Goal: Task Accomplishment & Management: Use online tool/utility

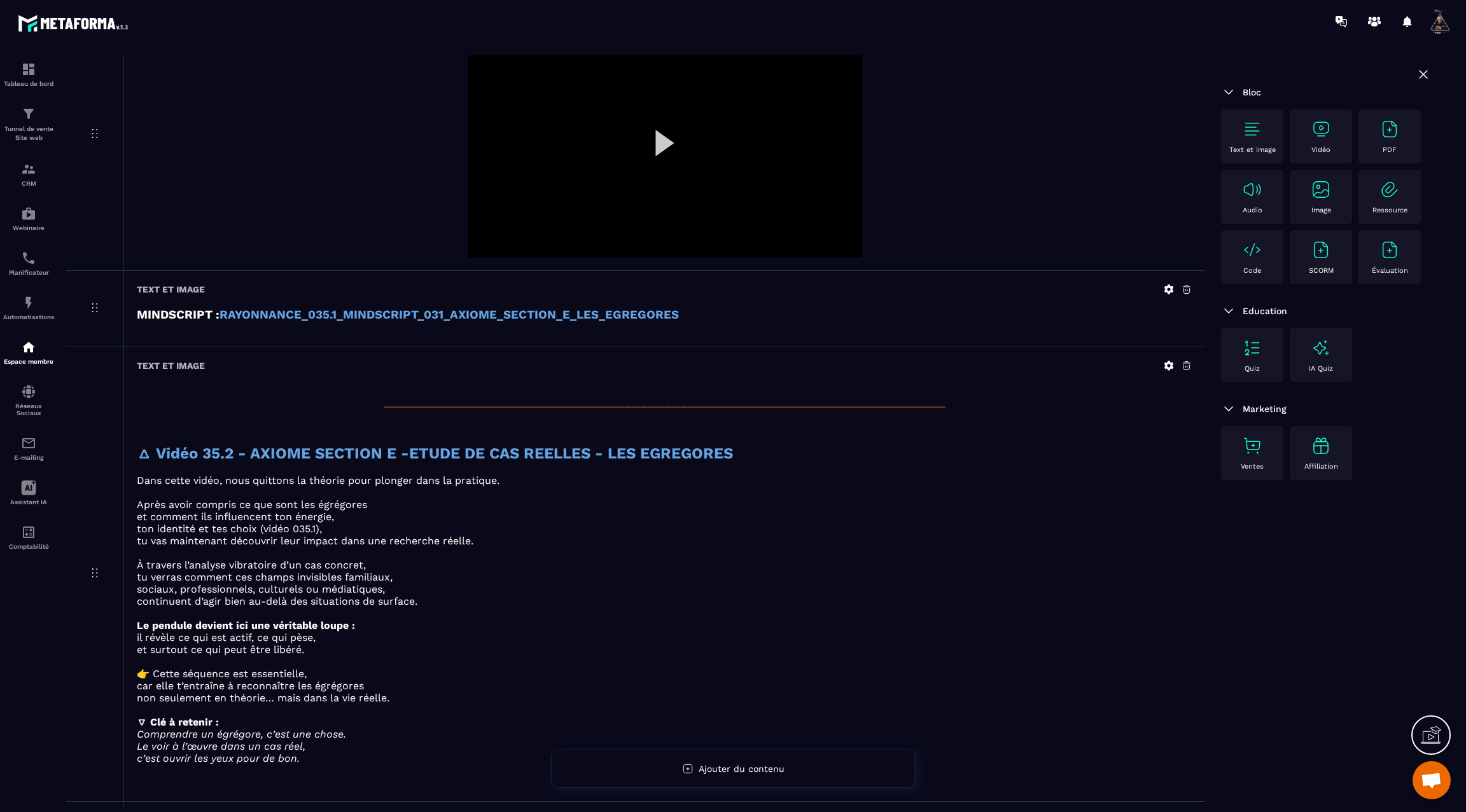
scroll to position [2337, 0]
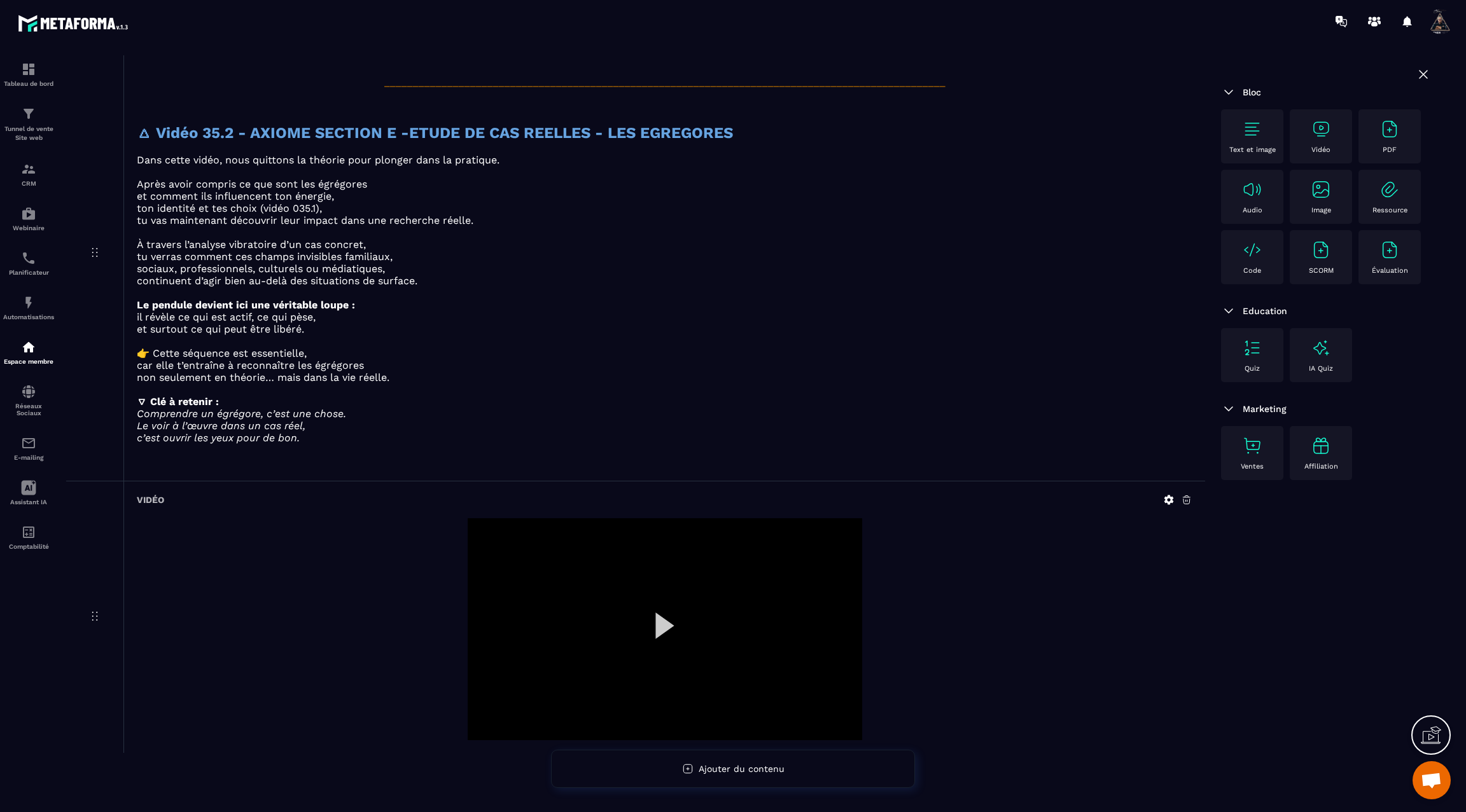
click at [665, 608] on div at bounding box center [665, 630] width 395 height 222
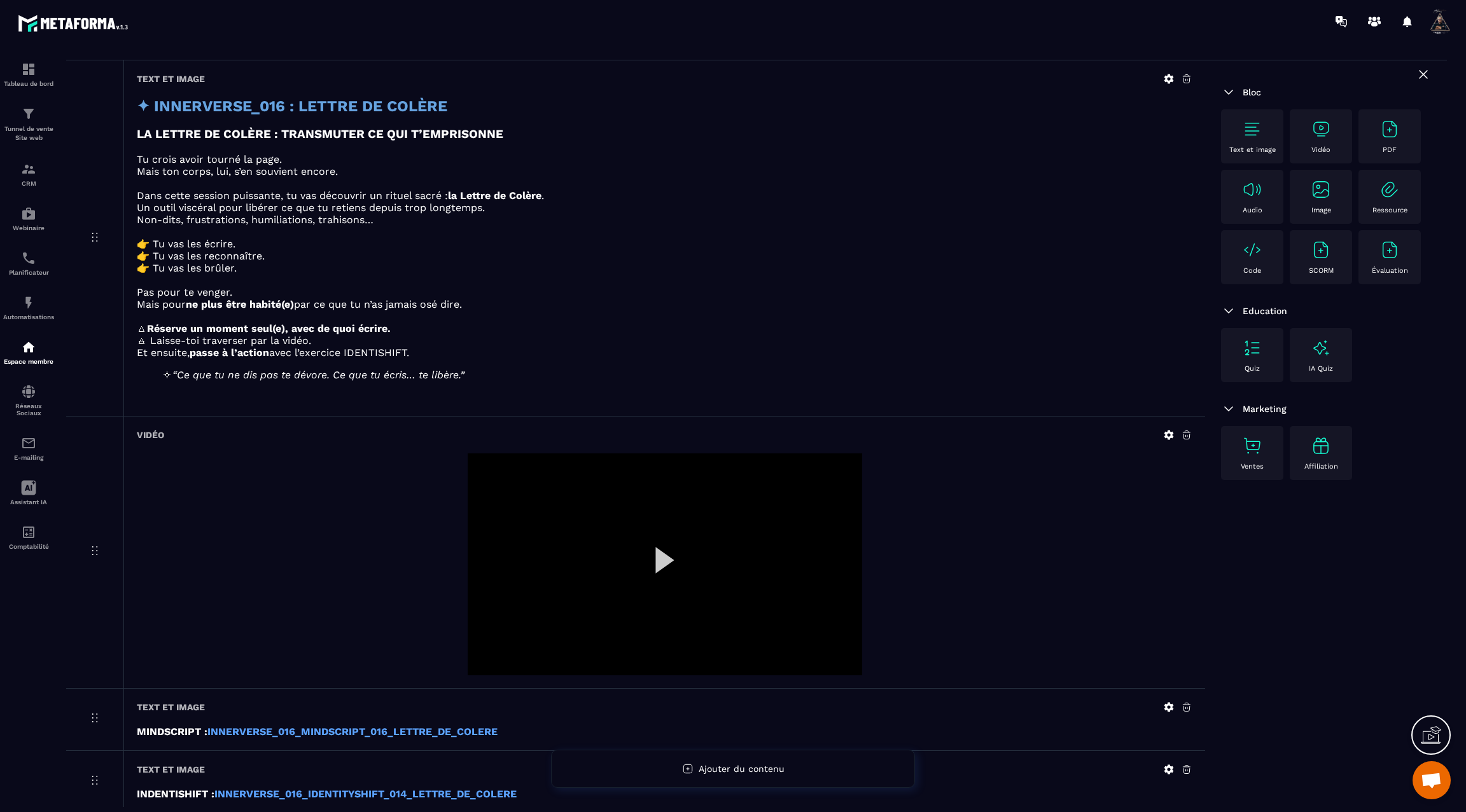
scroll to position [0, 0]
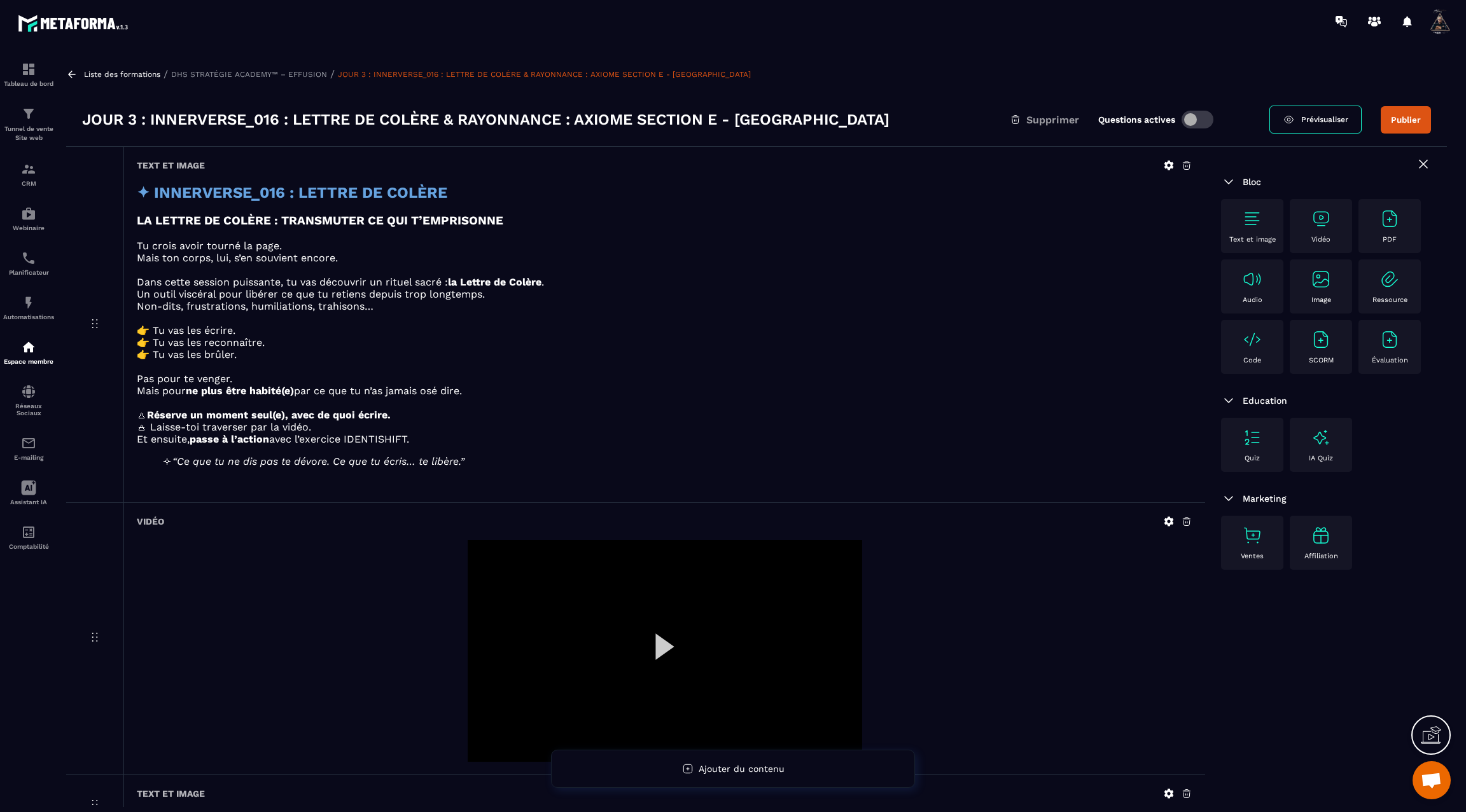
click at [1408, 121] on button "Publier" at bounding box center [1406, 120] width 50 height 27
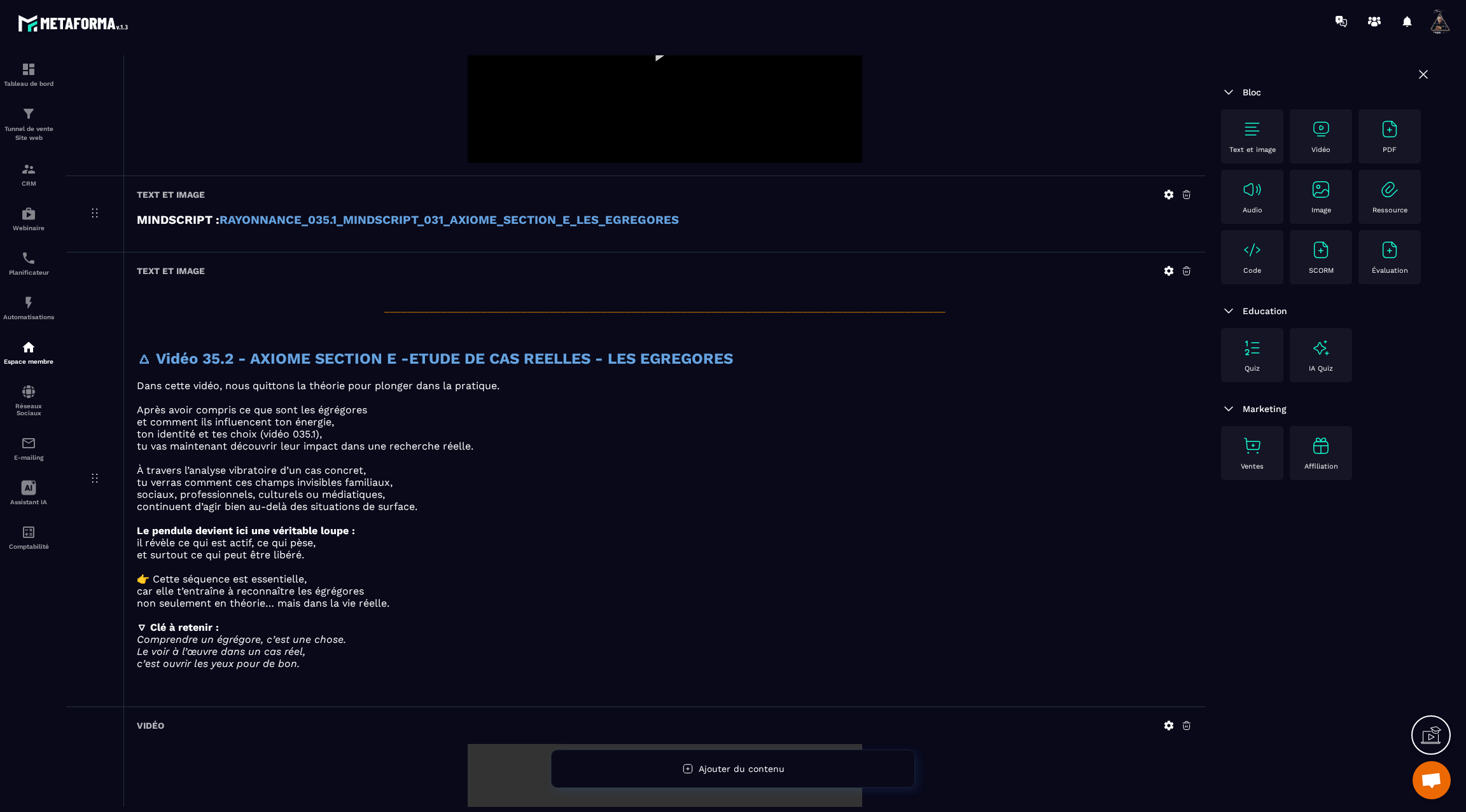
scroll to position [2336, 0]
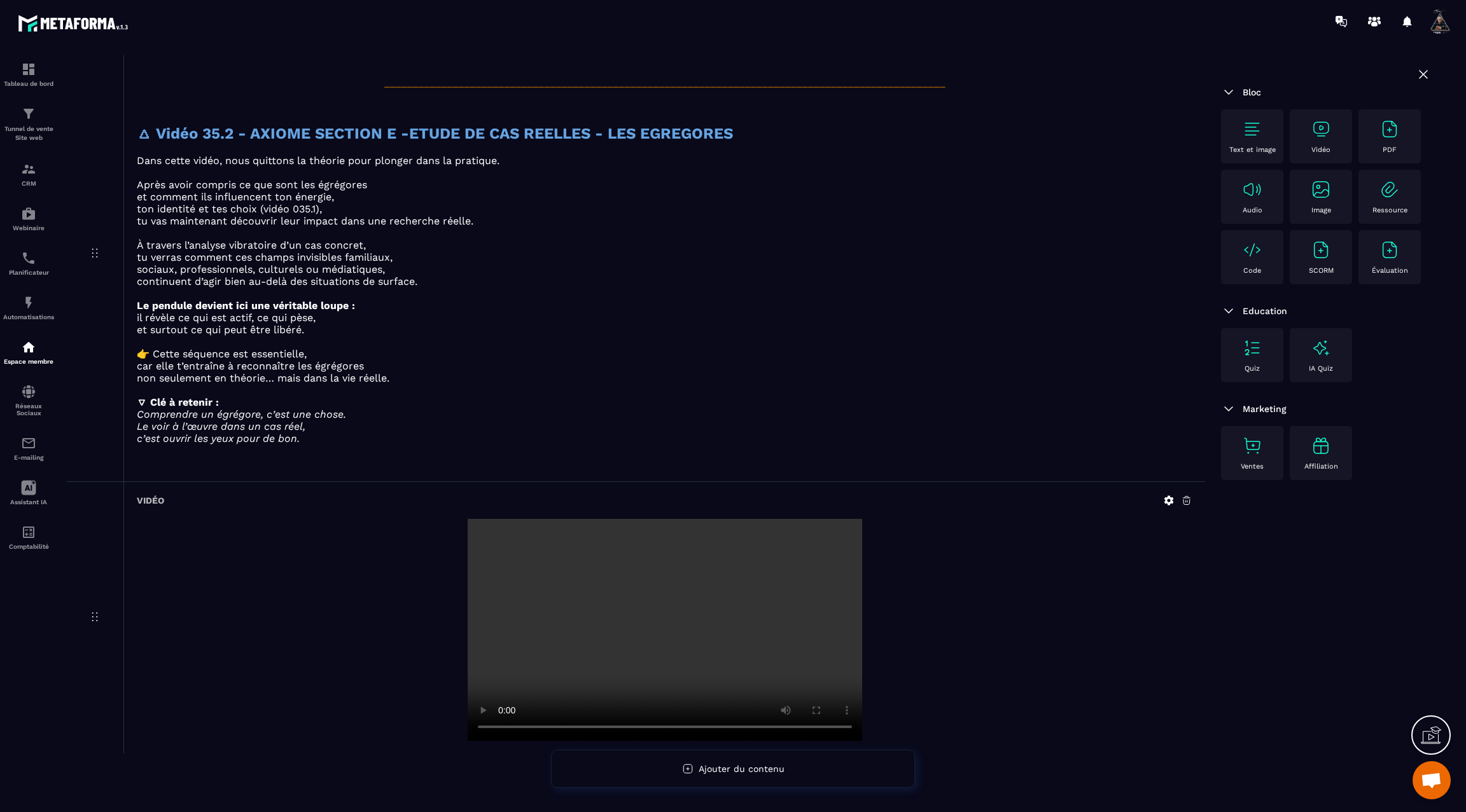
click at [1248, 133] on img at bounding box center [1252, 129] width 20 height 20
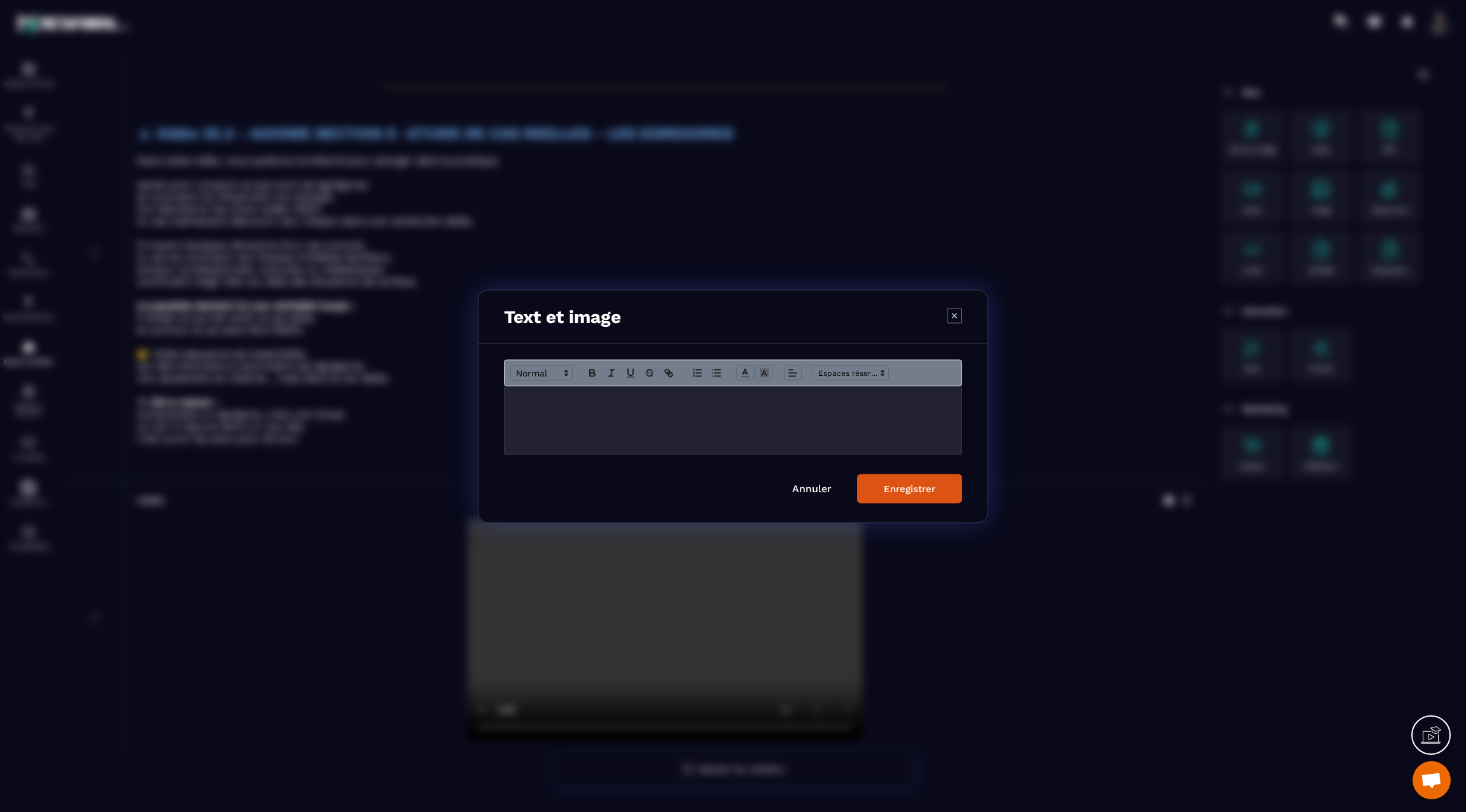
click at [804, 408] on div "Modal window" at bounding box center [733, 420] width 457 height 68
click at [933, 478] on button "Enregistrer" at bounding box center [910, 488] width 105 height 29
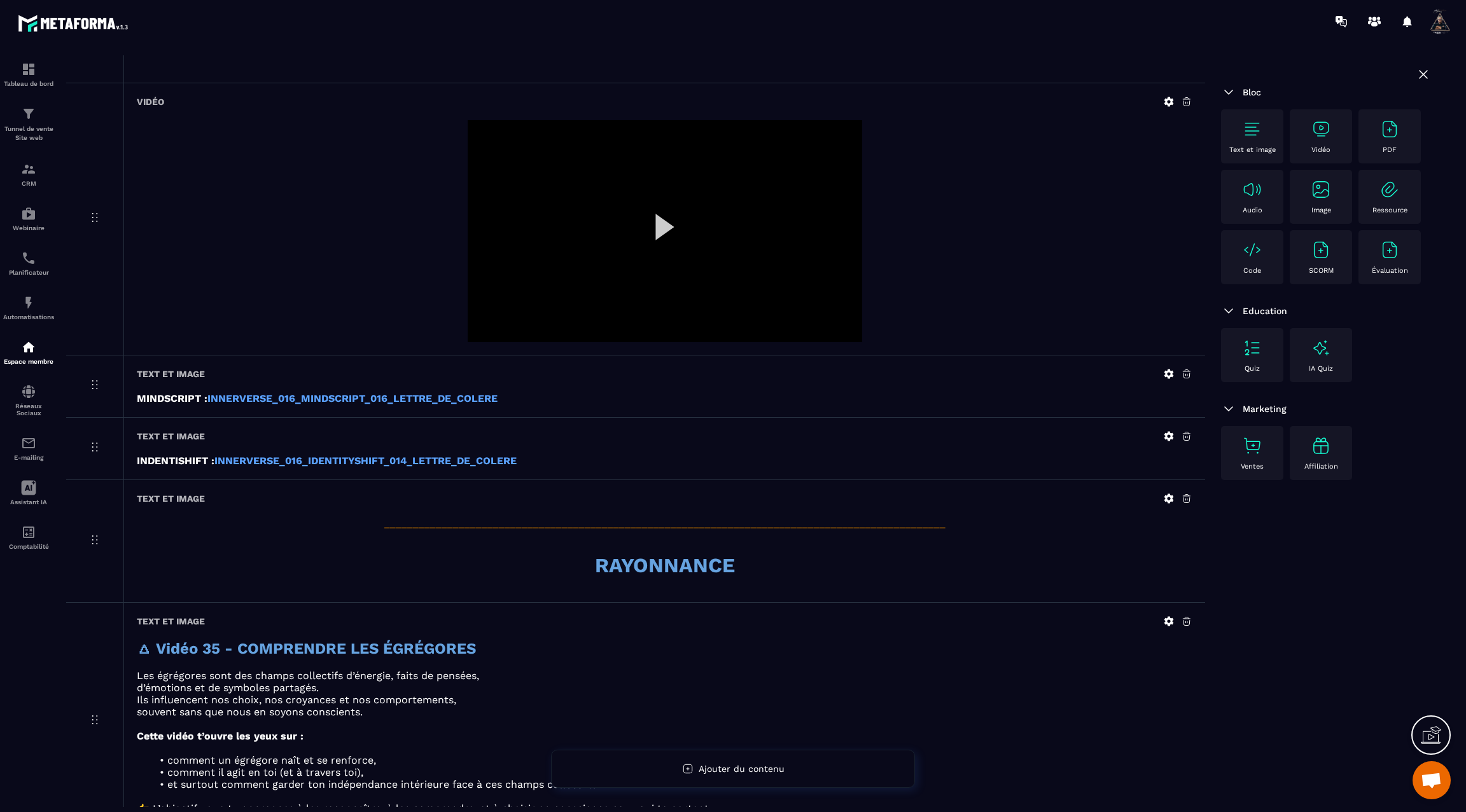
scroll to position [0, 0]
